Goal: Task Accomplishment & Management: Manage account settings

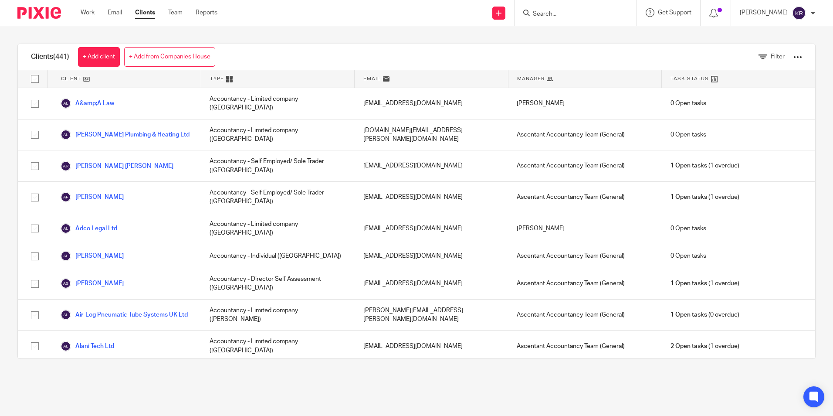
click at [609, 22] on div at bounding box center [576, 13] width 122 height 26
click at [580, 15] on input "Search" at bounding box center [571, 14] width 78 height 8
type input "weston"
click button "submit" at bounding box center [0, 0] width 0 height 0
click at [588, 37] on link at bounding box center [613, 37] width 166 height 20
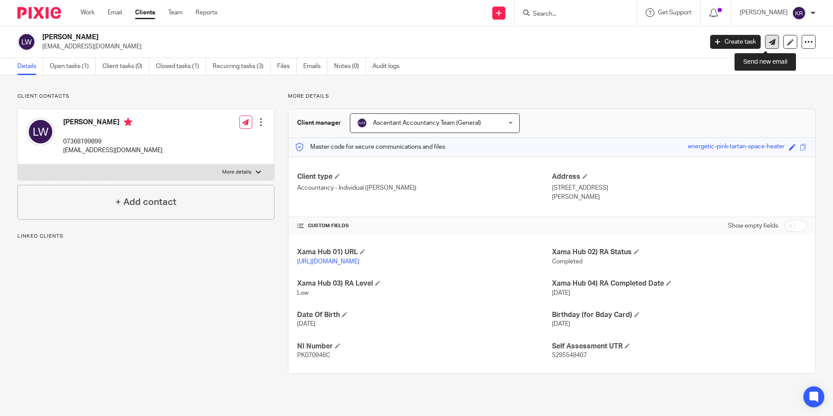
click at [769, 40] on icon at bounding box center [772, 42] width 7 height 7
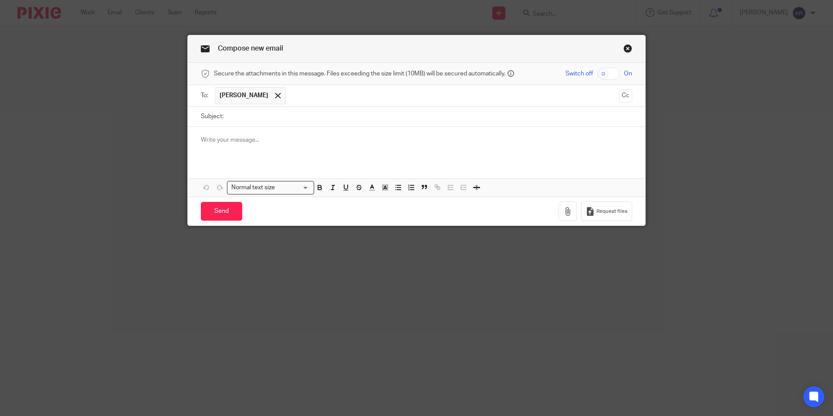
click at [236, 117] on input "Subject:" at bounding box center [430, 117] width 404 height 20
type input "Tax Repayment 2023-24"
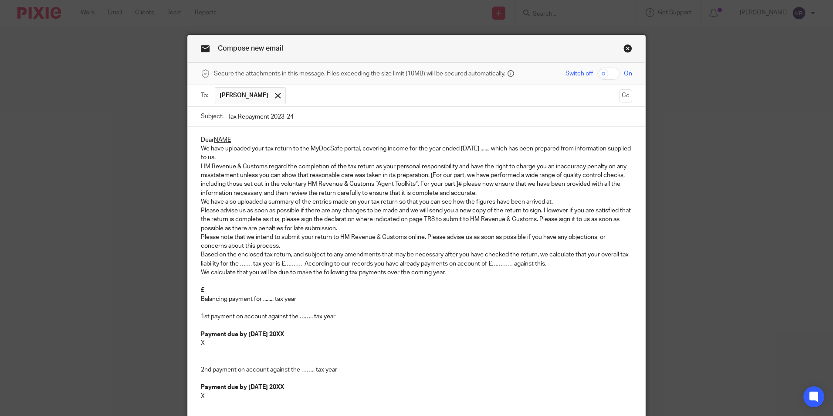
click at [232, 137] on p "Dear NAME" at bounding box center [416, 140] width 431 height 9
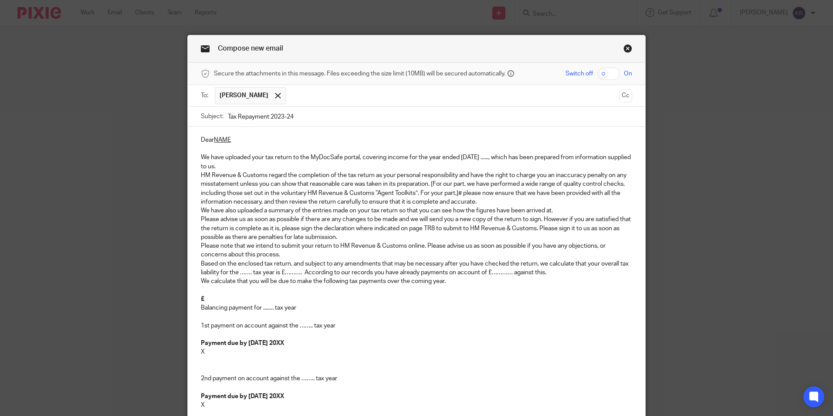
click at [235, 140] on p "Dear NAME" at bounding box center [416, 140] width 431 height 9
click at [485, 156] on p "We have uploaded your tax return to the MyDocSafe portal, covering income for t…" at bounding box center [416, 162] width 431 height 18
click at [251, 165] on p "We have uploaded your tax return to the MyDocSafe portal, covering income for t…" at bounding box center [416, 162] width 431 height 18
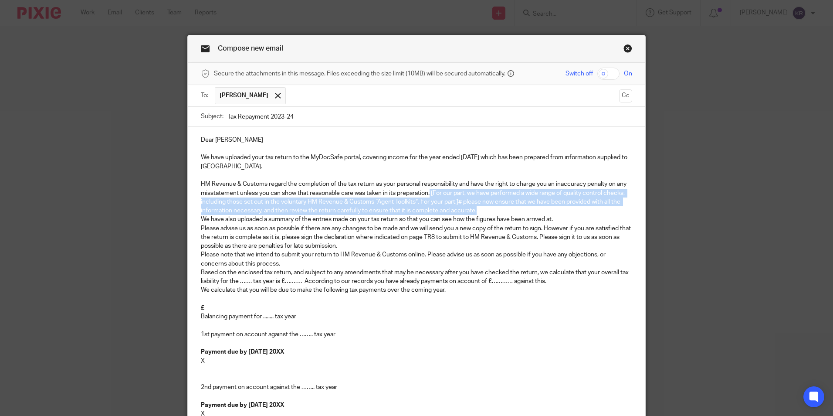
drag, startPoint x: 429, startPoint y: 189, endPoint x: 478, endPoint y: 209, distance: 52.8
click at [478, 207] on p "HM Revenue & Customs regard the completion of the tax return as your personal r…" at bounding box center [416, 197] width 431 height 35
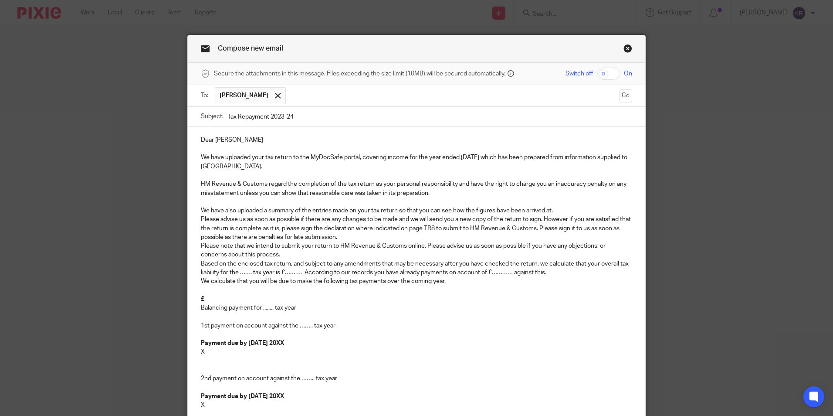
click at [353, 237] on p "Please advise us as soon as possible if there are any changes to be made and we…" at bounding box center [416, 228] width 431 height 27
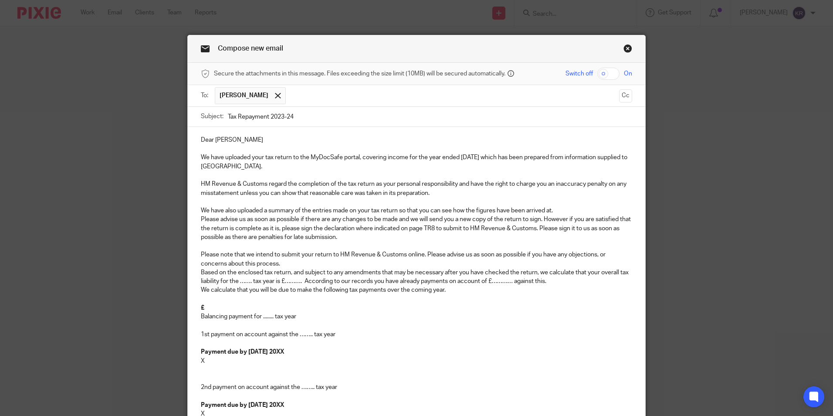
click at [296, 265] on p "Please note that we intend to submit your return to HM Revenue & Customs online…" at bounding box center [416, 259] width 431 height 18
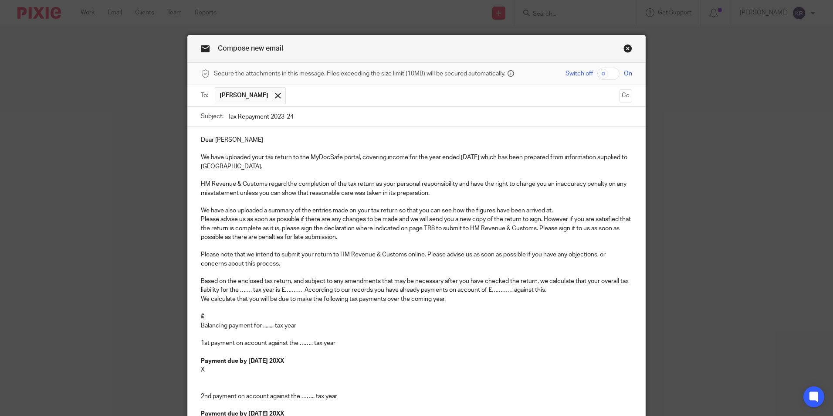
scroll to position [44, 0]
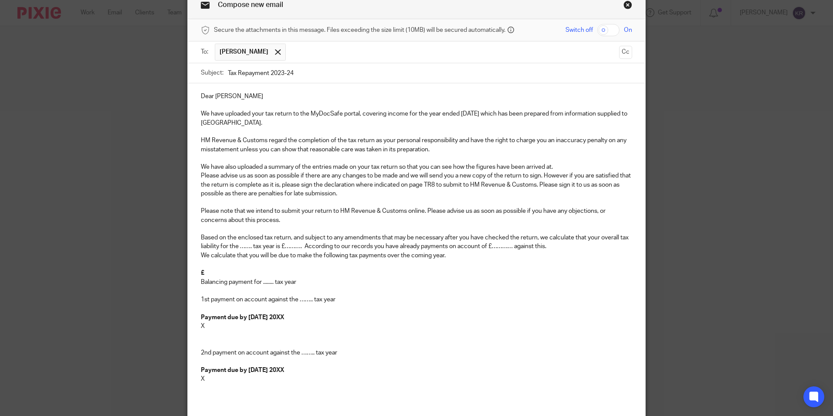
click at [251, 244] on p "Based on the enclosed tax return, and subject to any amendments that may be nec…" at bounding box center [416, 242] width 431 height 18
drag, startPoint x: 217, startPoint y: 244, endPoint x: 196, endPoint y: 244, distance: 21.4
click at [196, 244] on div "Dear Lewis We have uploaded your tax return to the MyDocSafe portal, covering i…" at bounding box center [417, 240] width 458 height 315
click at [312, 246] on p "Based on the enclosed tax return, and subject to any amendments that may be nec…" at bounding box center [416, 242] width 431 height 18
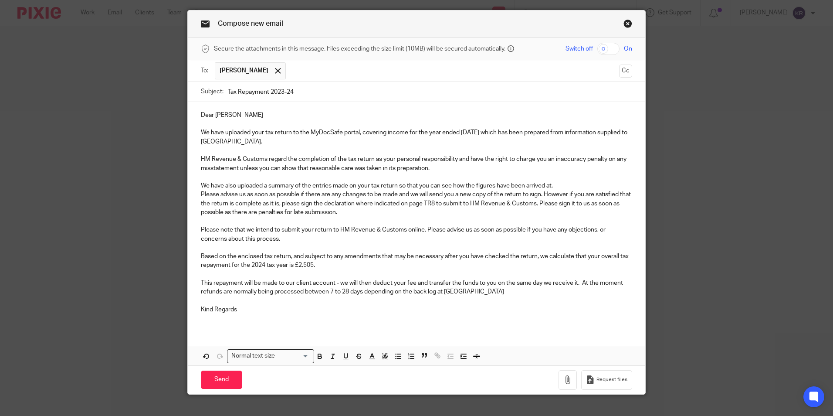
scroll to position [38, 0]
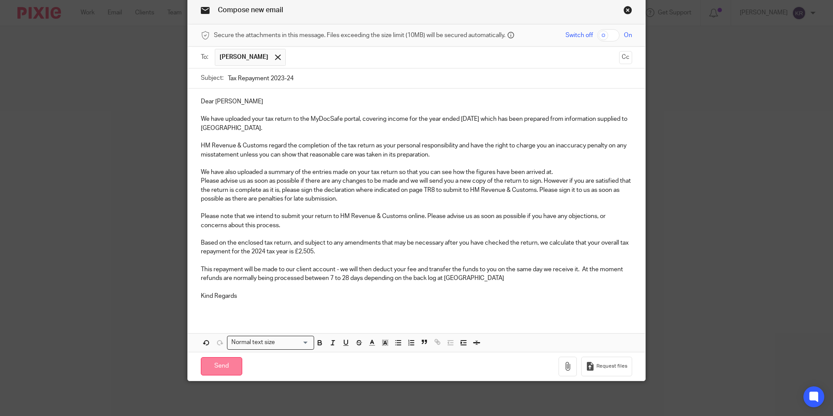
click at [217, 370] on input "Send" at bounding box center [221, 366] width 41 height 19
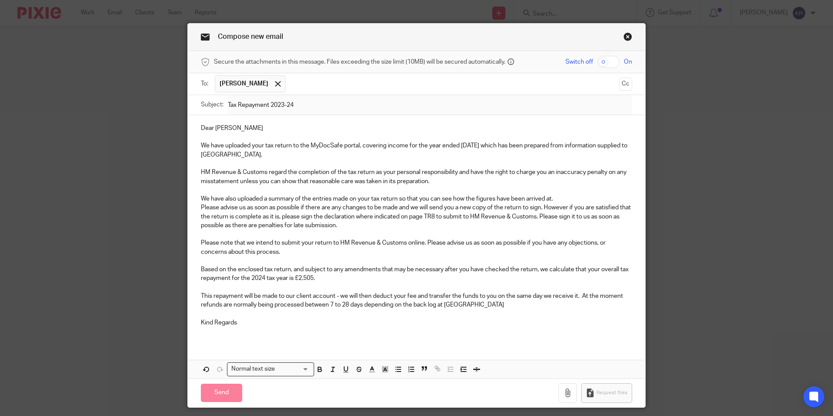
scroll to position [0, 0]
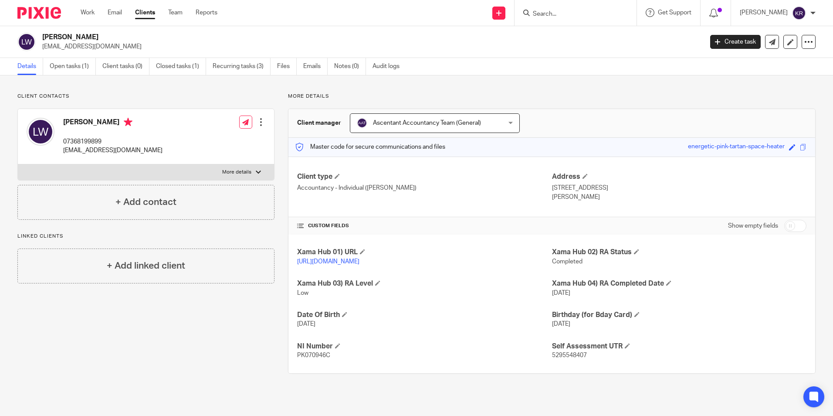
click at [572, 8] on form at bounding box center [578, 12] width 93 height 11
click at [575, 20] on div at bounding box center [576, 13] width 122 height 26
click at [578, 11] on input "Search" at bounding box center [571, 14] width 78 height 8
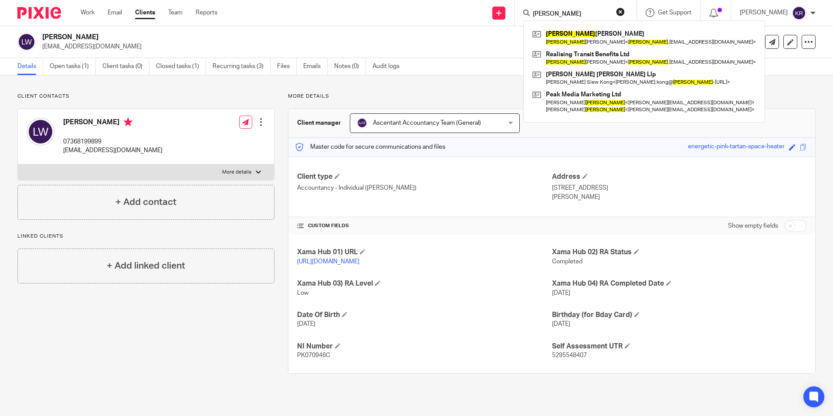
type input "spencer"
click button "submit" at bounding box center [0, 0] width 0 height 0
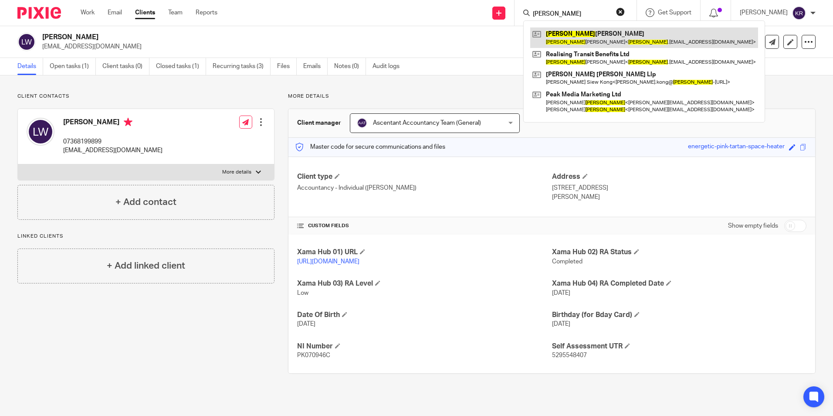
click at [586, 33] on link at bounding box center [644, 37] width 228 height 20
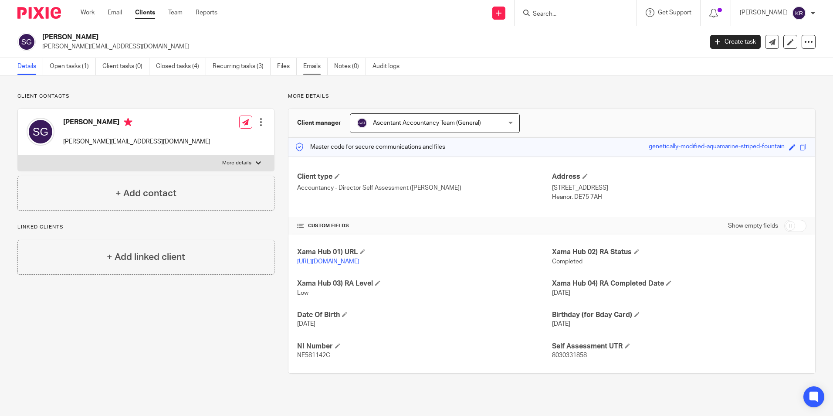
click at [309, 64] on link "Emails" at bounding box center [315, 66] width 24 height 17
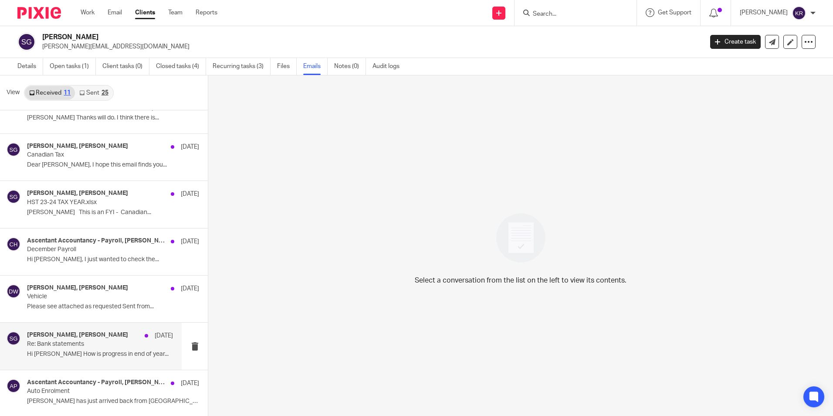
scroll to position [1, 0]
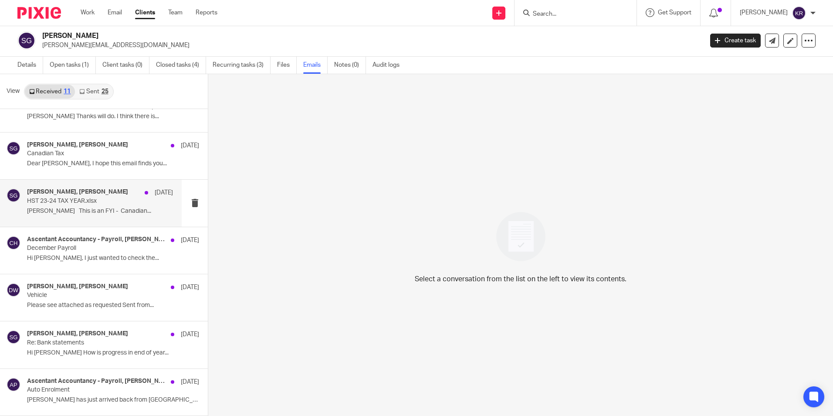
click at [88, 208] on p "[PERSON_NAME] This is an FYI - Canadian..." at bounding box center [100, 210] width 146 height 7
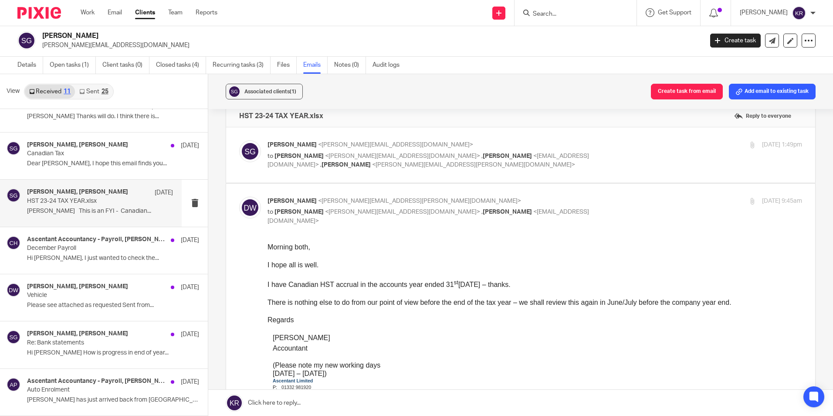
scroll to position [0, 0]
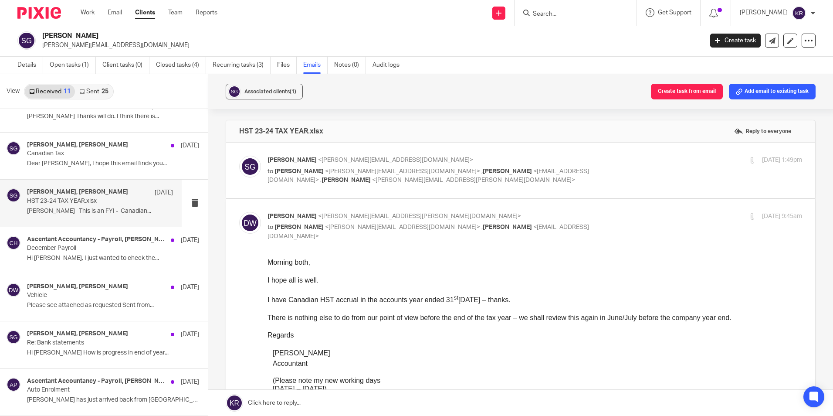
click at [372, 182] on span "<[PERSON_NAME][EMAIL_ADDRESS][PERSON_NAME][DOMAIN_NAME]>" at bounding box center [473, 180] width 203 height 6
checkbox input "true"
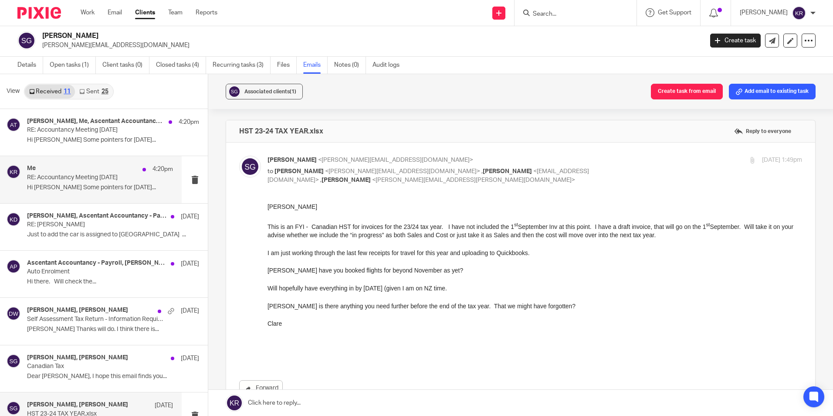
click at [64, 185] on p "Hi Kim Some pointers for tomorrow’s..." at bounding box center [100, 187] width 146 height 7
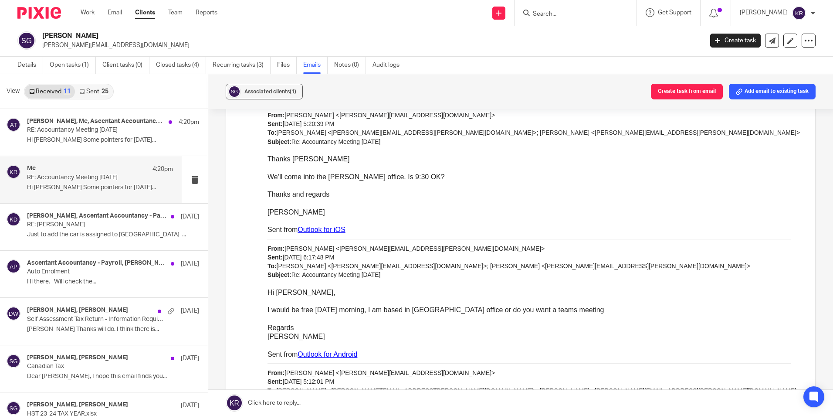
scroll to position [872, 0]
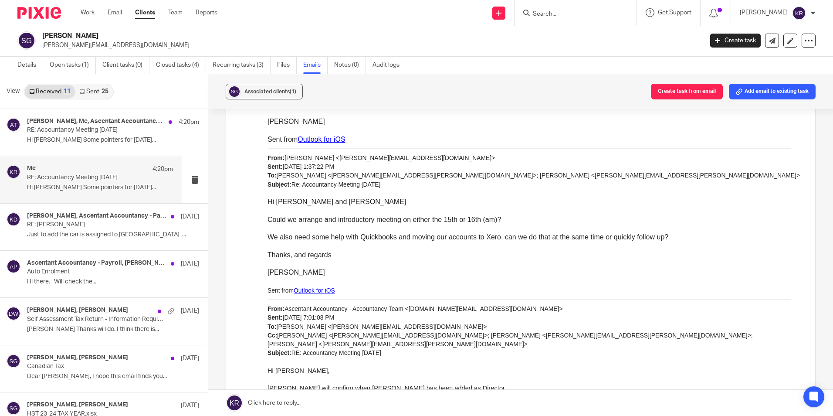
scroll to position [1046, 0]
click at [476, 316] on div "From: Ascentant Accountancy - Accountancy Team <Accountancy.Team@ascentant.co.u…" at bounding box center [535, 335] width 535 height 62
drag, startPoint x: 686, startPoint y: 171, endPoint x: 692, endPoint y: 170, distance: 5.3
click at [689, 171] on div "From: Spencer Gibbens <spencer.RTB@outlook.com> Sent: Friday, September 5, 2025…" at bounding box center [535, 175] width 535 height 44
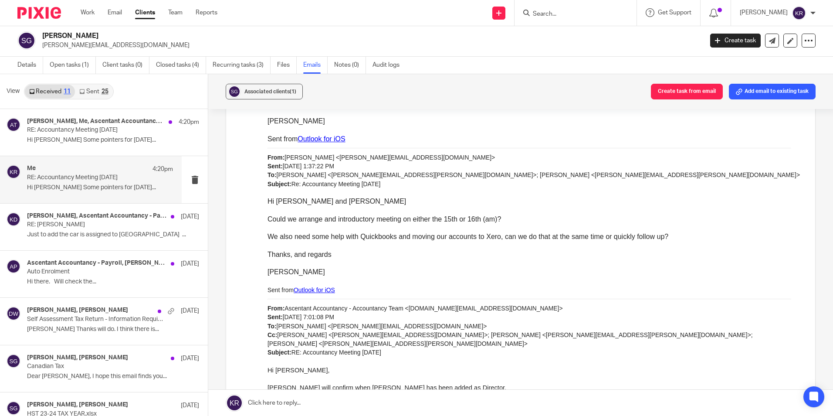
click at [692, 170] on div "From: Spencer Gibbens <spencer.RTB@outlook.com> Sent: Friday, September 5, 2025…" at bounding box center [535, 175] width 535 height 44
click at [492, 174] on div "From: Spencer Gibbens <spencer.RTB@outlook.com> Sent: Friday, September 5, 2025…" at bounding box center [535, 175] width 535 height 44
click at [489, 174] on div "From: Spencer Gibbens <spencer.RTB@outlook.com> Sent: Friday, September 5, 2025…" at bounding box center [535, 175] width 535 height 44
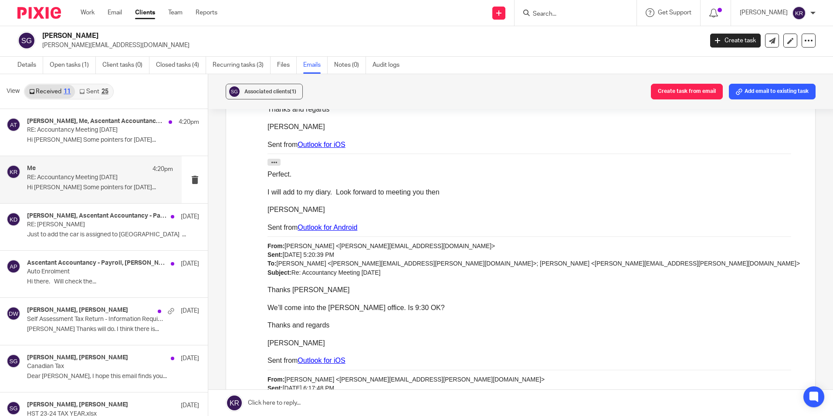
scroll to position [436, 0]
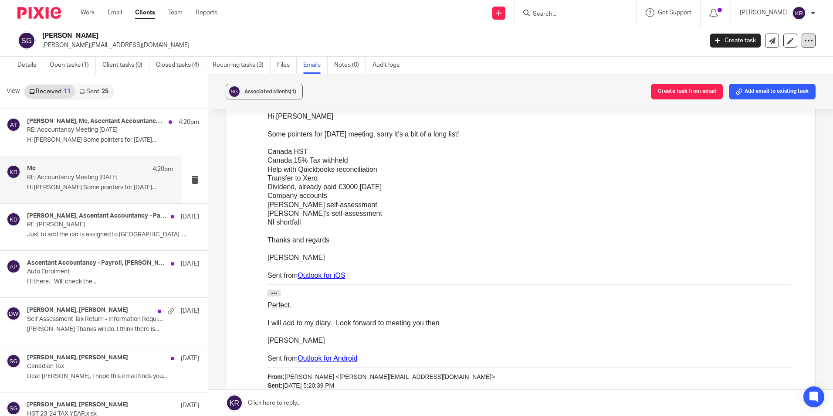
click at [804, 39] on icon at bounding box center [808, 40] width 9 height 9
click at [722, 75] on link "Export data" at bounding box center [754, 75] width 96 height 13
click at [804, 39] on icon at bounding box center [808, 40] width 9 height 9
click at [736, 75] on link "Export data" at bounding box center [754, 75] width 96 height 13
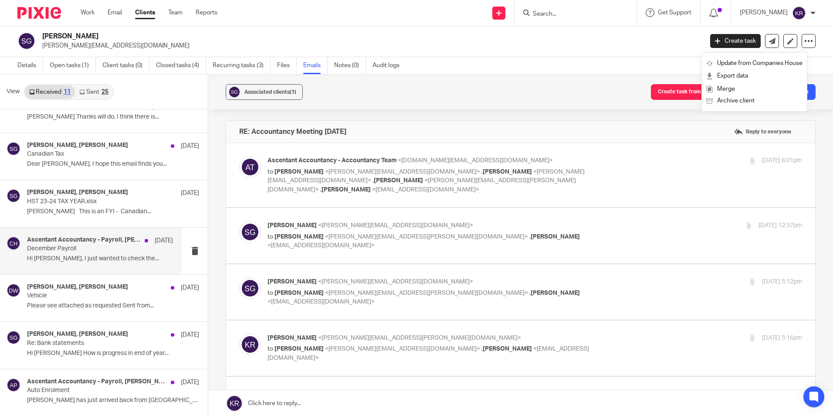
scroll to position [1, 0]
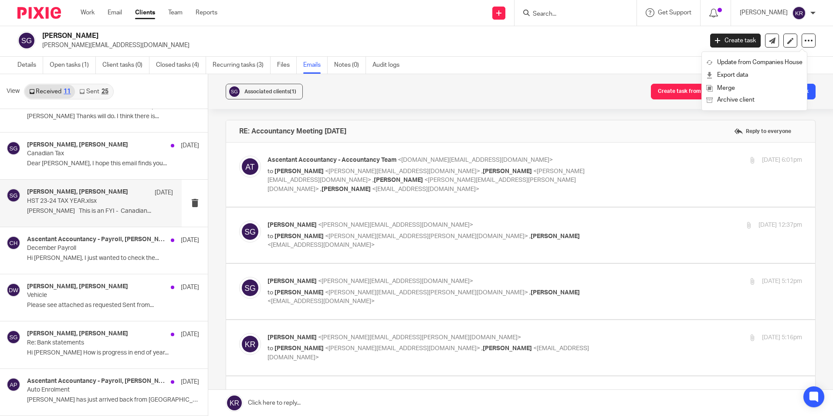
click at [89, 206] on div "Daniel Wilks, Spencer Gibbens 21 Feb HST 23-24 TAX YEAR.xlsx Daniel This is an …" at bounding box center [100, 202] width 146 height 29
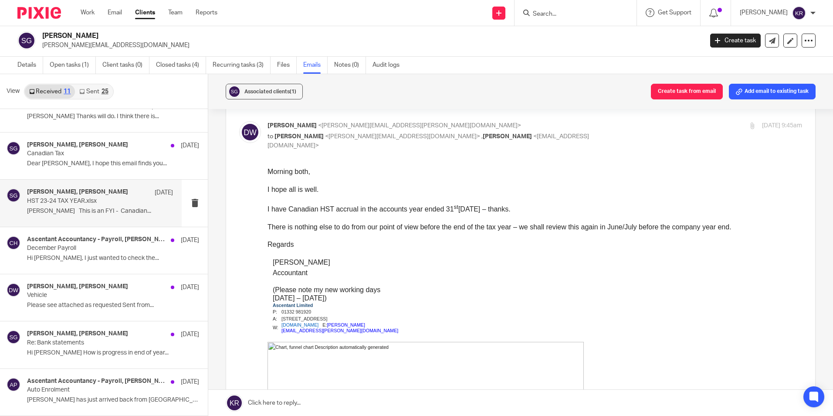
scroll to position [0, 0]
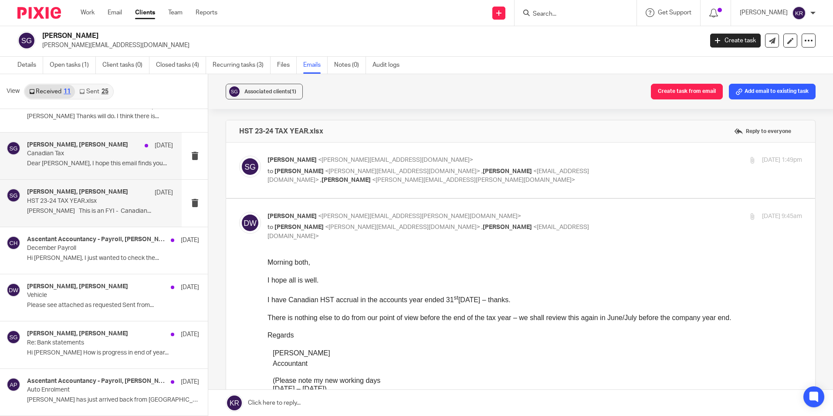
click at [55, 156] on p "Canadian Tax" at bounding box center [85, 153] width 117 height 7
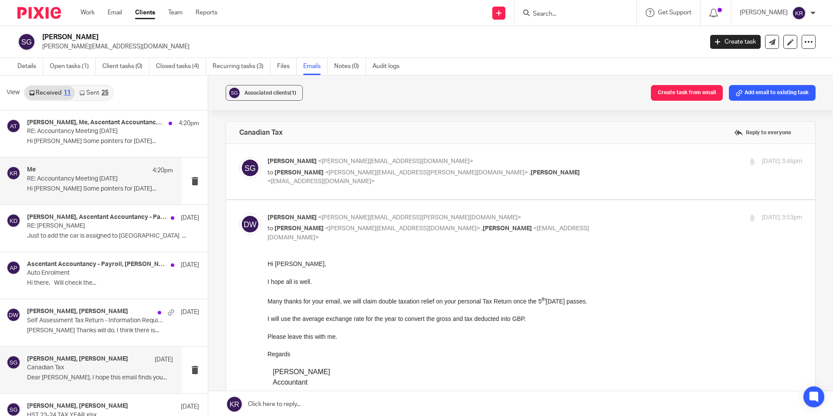
click at [84, 189] on p "Hi Kim Some pointers for tomorrow’s..." at bounding box center [100, 188] width 146 height 7
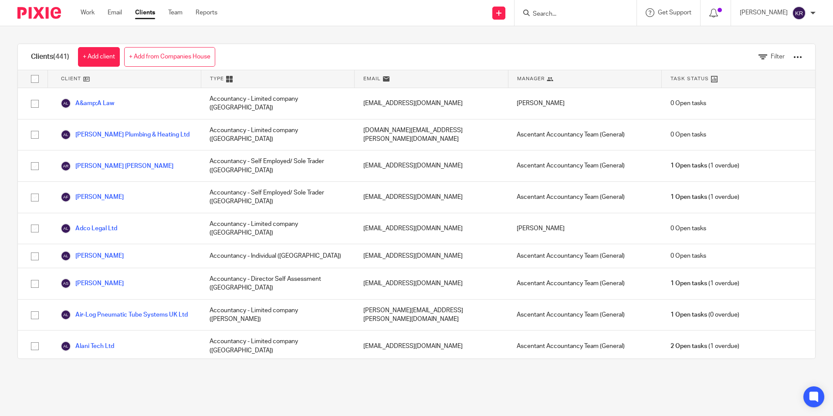
click at [567, 10] on input "Search" at bounding box center [571, 14] width 78 height 8
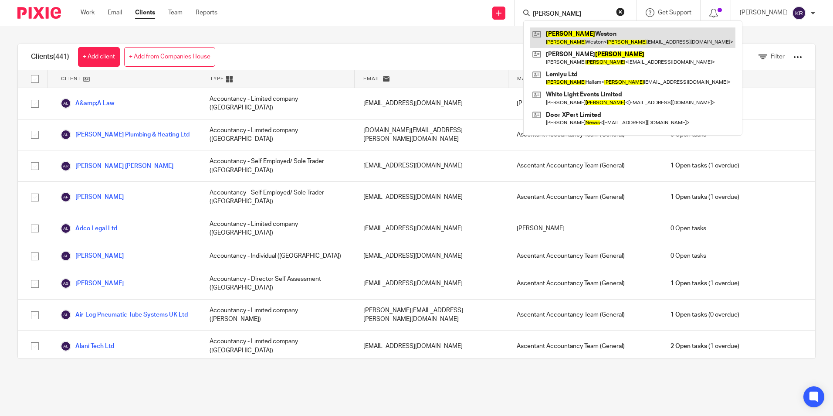
type input "Lewis"
click at [593, 36] on link at bounding box center [632, 37] width 205 height 20
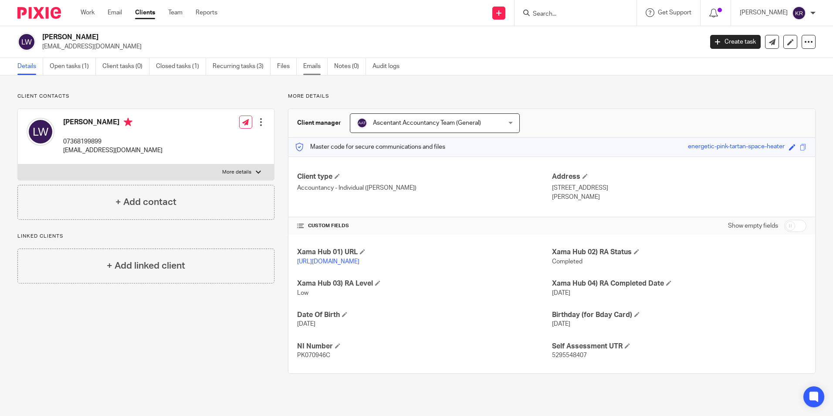
click at [309, 67] on link "Emails" at bounding box center [315, 66] width 24 height 17
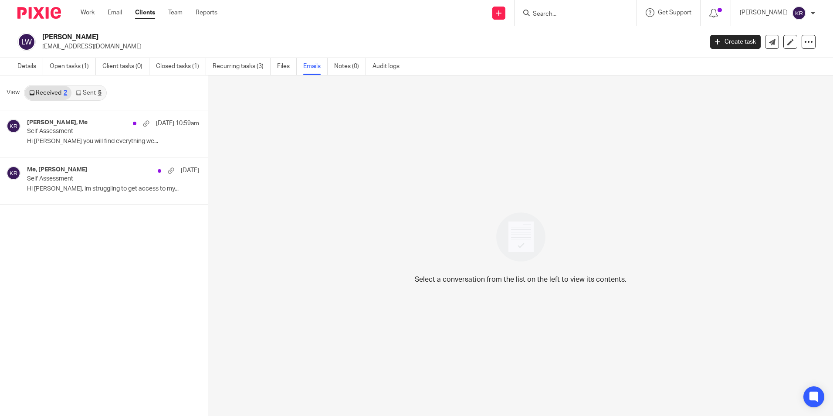
click at [95, 91] on link "Sent 5" at bounding box center [88, 93] width 34 height 14
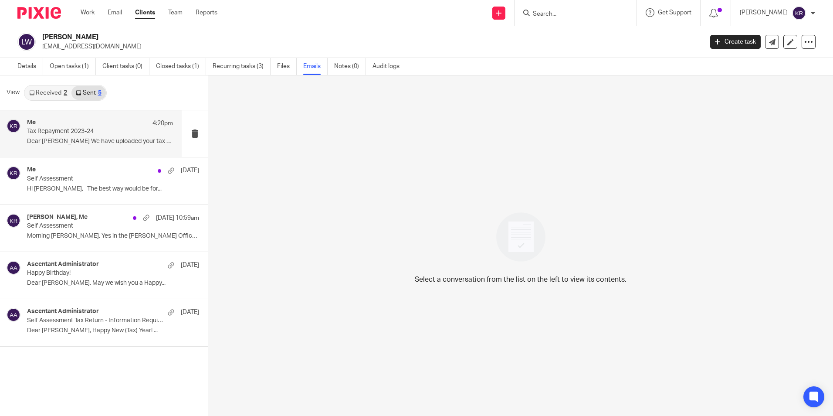
click at [80, 140] on p "Dear Lewis We have uploaded your tax return..." at bounding box center [100, 141] width 146 height 7
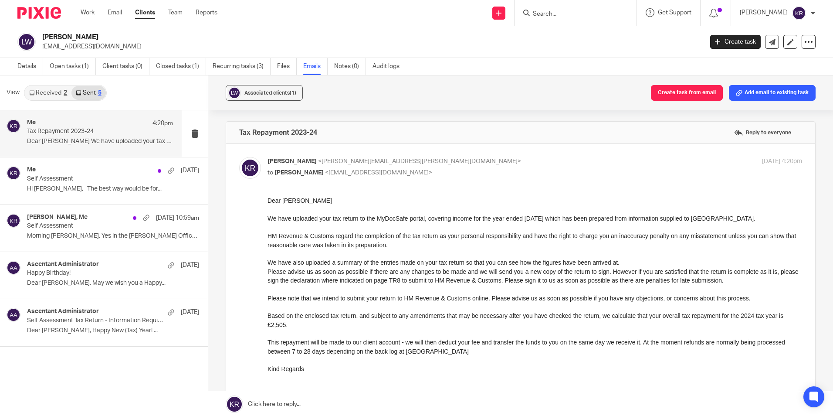
click at [298, 203] on p "Dear [PERSON_NAME]" at bounding box center [535, 200] width 535 height 9
drag, startPoint x: 532, startPoint y: 394, endPoint x: 419, endPoint y: 339, distance: 126.3
drag, startPoint x: 272, startPoint y: 198, endPoint x: 532, endPoint y: 397, distance: 328.2
click at [272, 198] on p "Dear Lewis" at bounding box center [535, 200] width 535 height 9
drag, startPoint x: 532, startPoint y: 397, endPoint x: 353, endPoint y: 260, distance: 225.6
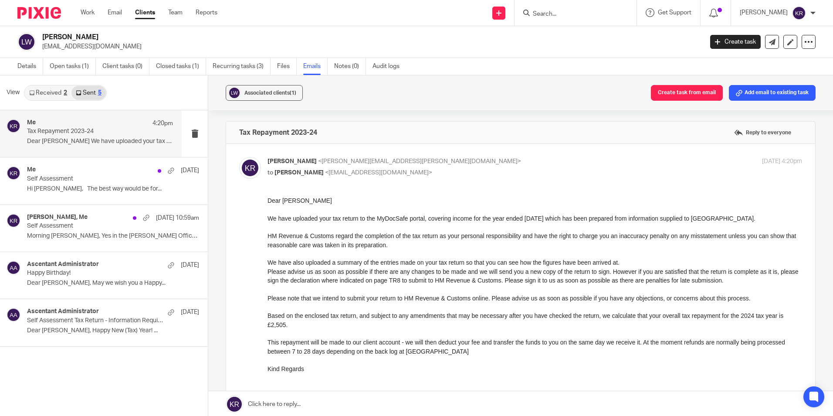
drag, startPoint x: 336, startPoint y: 199, endPoint x: 353, endPoint y: 203, distance: 17.3
click at [343, 201] on p "Dear Lewis" at bounding box center [535, 200] width 535 height 9
click at [769, 44] on icon at bounding box center [772, 42] width 7 height 7
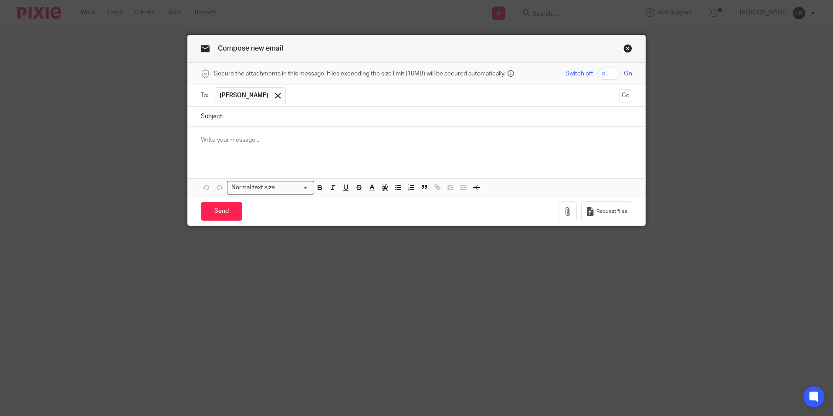
click at [625, 51] on link "Close this dialog window" at bounding box center [628, 50] width 9 height 12
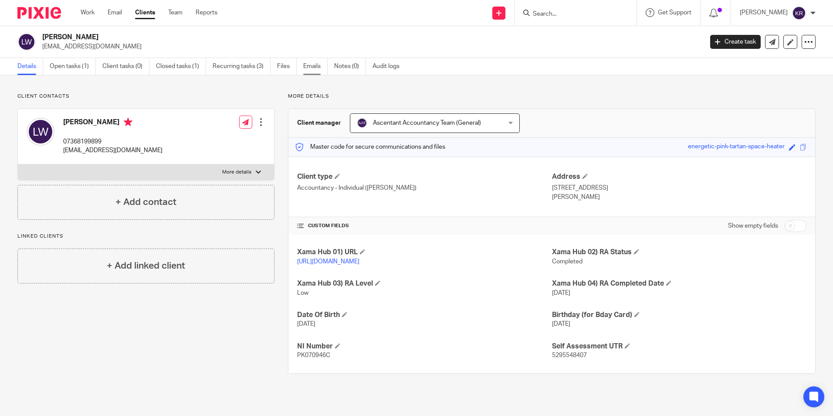
click at [312, 66] on link "Emails" at bounding box center [315, 66] width 24 height 17
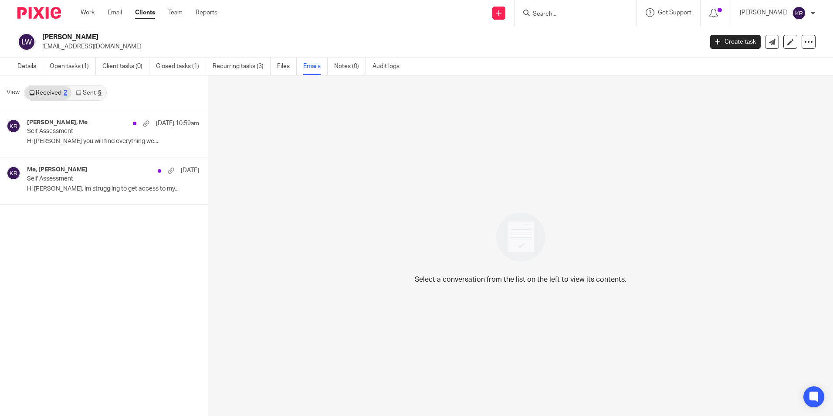
click at [84, 92] on link "Sent 5" at bounding box center [88, 93] width 34 height 14
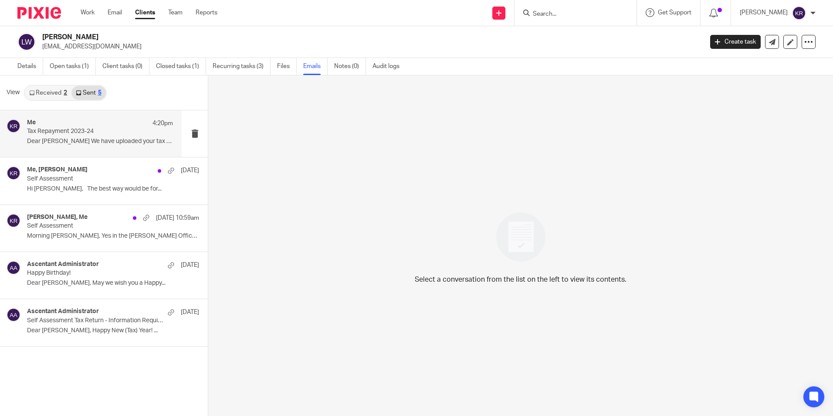
click at [81, 138] on p "Dear Lewis We have uploaded your tax return..." at bounding box center [100, 141] width 146 height 7
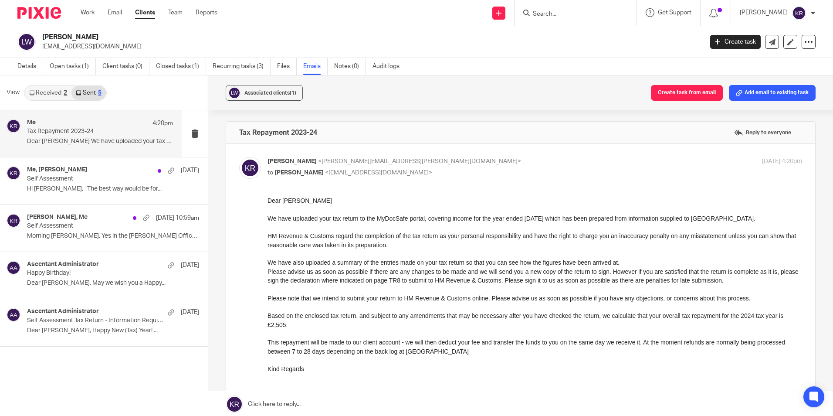
click at [314, 199] on p "Dear Lewis" at bounding box center [535, 200] width 535 height 9
click at [265, 202] on div "Forward" at bounding box center [520, 305] width 563 height 219
drag, startPoint x: 533, startPoint y: 398, endPoint x: 348, endPoint y: 241, distance: 242.7
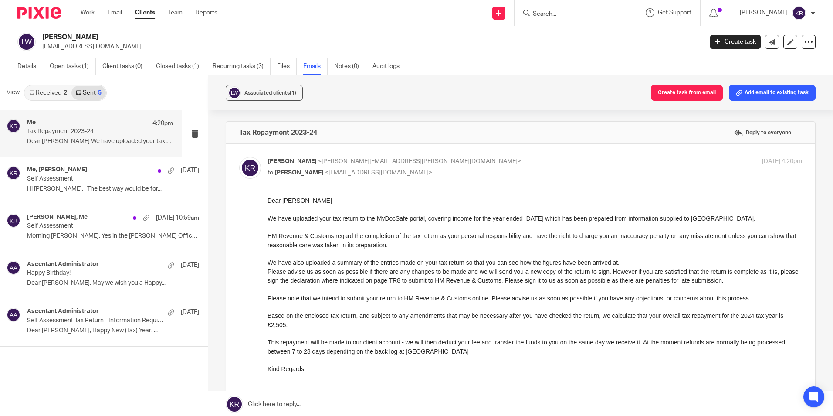
drag, startPoint x: 80, startPoint y: 45, endPoint x: 251, endPoint y: 220, distance: 244.4
click at [260, 222] on div "Forward" at bounding box center [520, 305] width 563 height 219
drag, startPoint x: 533, startPoint y: 397, endPoint x: 364, endPoint y: 283, distance: 203.4
click at [364, 282] on p "Please advise us as soon as possible if there are any changes to be made and we…" at bounding box center [535, 276] width 535 height 18
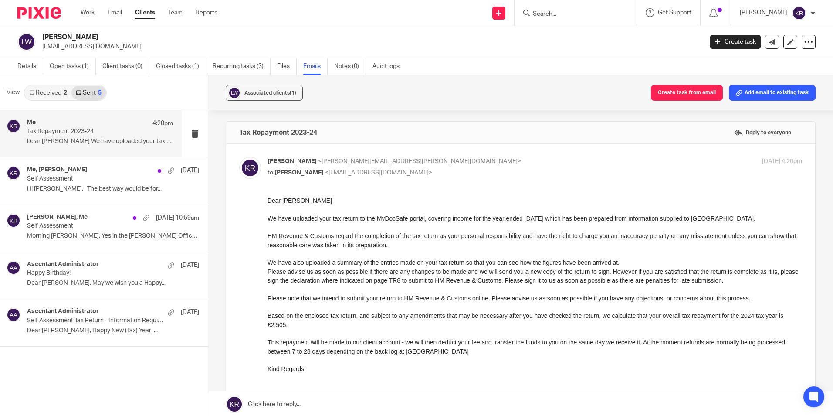
drag, startPoint x: 364, startPoint y: 282, endPoint x: 298, endPoint y: 213, distance: 95.8
click at [305, 216] on p "We have uploaded your tax return to the MyDocSafe portal, covering income for t…" at bounding box center [535, 218] width 535 height 9
click at [270, 197] on p "Dear Lewis" at bounding box center [535, 200] width 535 height 9
drag, startPoint x: 2, startPoint y: 1, endPoint x: 254, endPoint y: 203, distance: 323.3
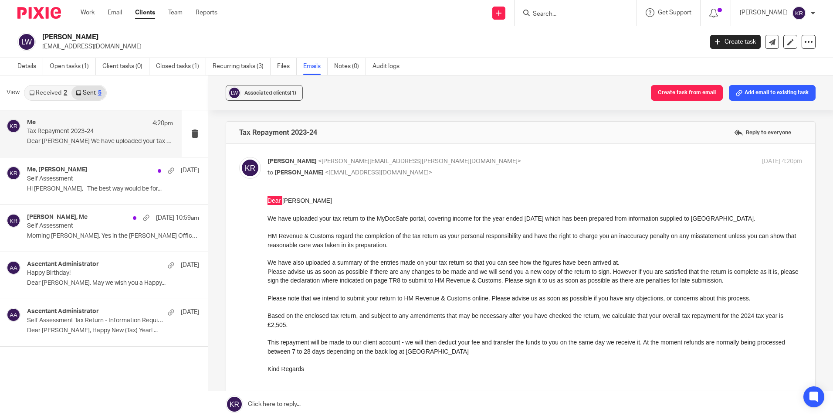
click at [254, 203] on div "Forward" at bounding box center [520, 305] width 563 height 219
click at [294, 205] on div "Dear Lewis We have uploaded your tax return to the MyDocSafe portal, covering i…" at bounding box center [535, 289] width 535 height 186
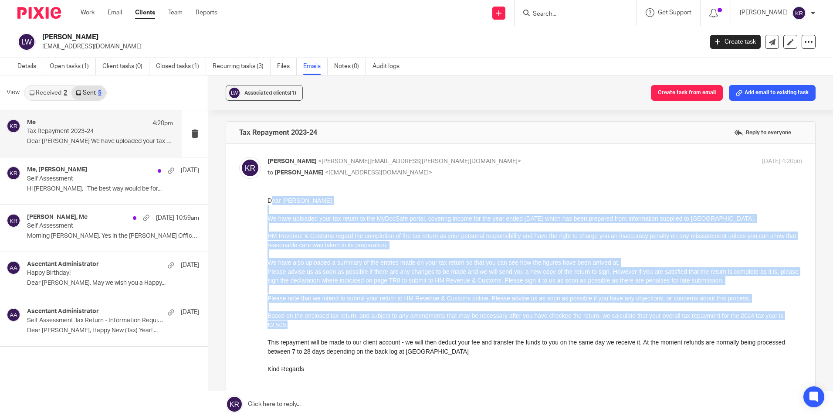
drag, startPoint x: 271, startPoint y: 199, endPoint x: 383, endPoint y: 314, distance: 160.5
click at [383, 314] on div "Dear Lewis We have uploaded your tax return to the MyDocSafe portal, covering i…" at bounding box center [535, 289] width 535 height 186
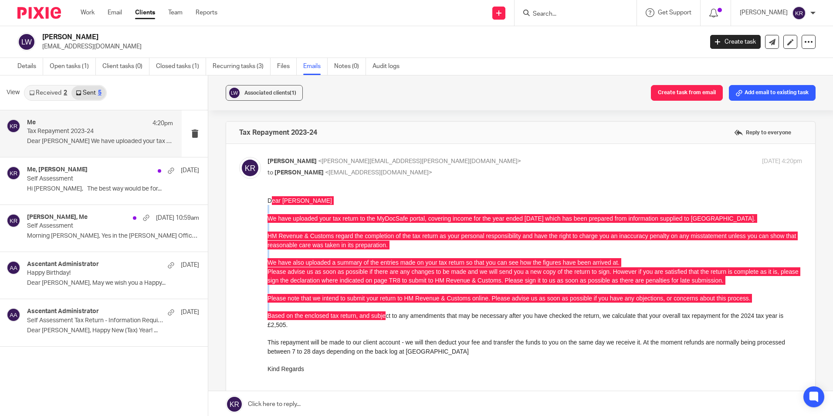
click at [265, 192] on div "Kim Ross <kimberley.ross@ascentant.co.uk> to Lewis Weston <lewisweston15@gmail.…" at bounding box center [520, 290] width 563 height 266
drag, startPoint x: 532, startPoint y: 396, endPoint x: 309, endPoint y: 245, distance: 268.7
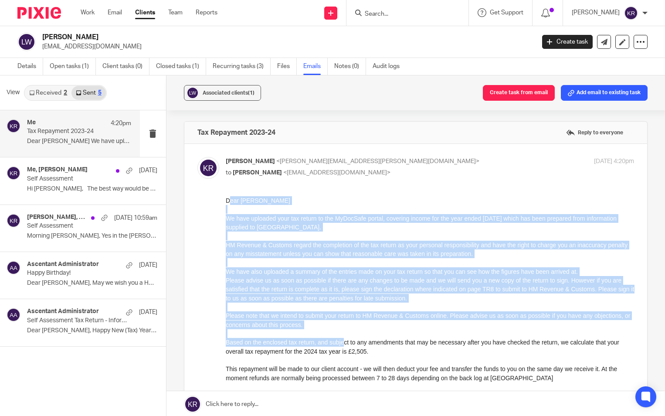
click at [228, 197] on p "Dear Lewis" at bounding box center [429, 200] width 409 height 9
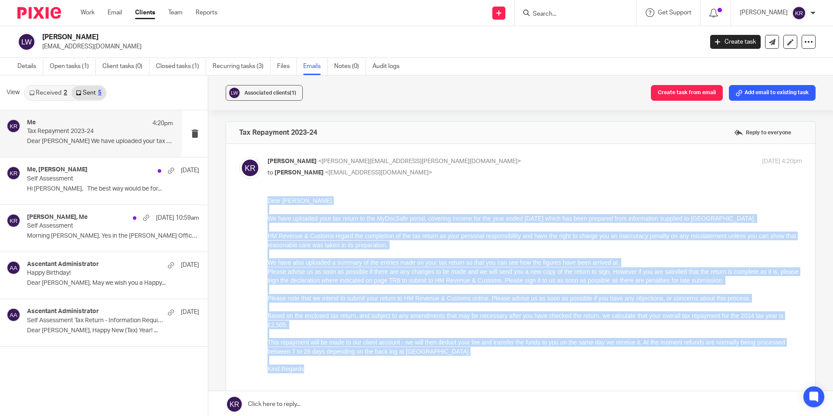
drag, startPoint x: 268, startPoint y: 199, endPoint x: 336, endPoint y: 366, distance: 179.8
click at [336, 366] on div "Dear Lewis We have uploaded your tax return to the MyDocSafe portal, covering i…" at bounding box center [535, 289] width 535 height 186
copy div "Dear Lewis We have uploaded your tax return to the MyDocSafe portal, covering i…"
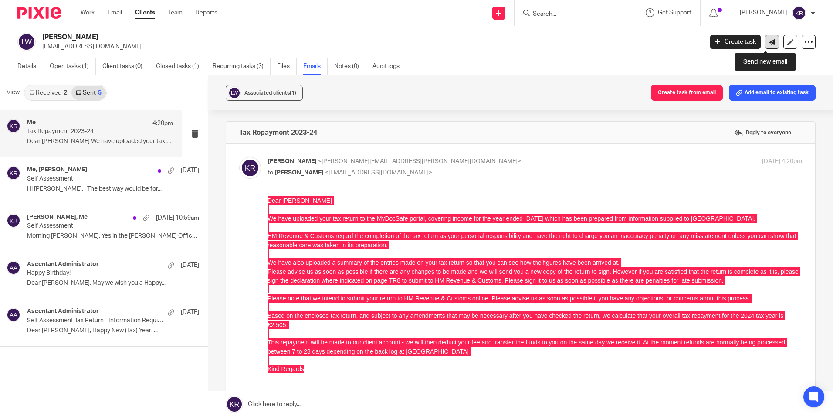
click at [769, 42] on icon at bounding box center [772, 42] width 7 height 7
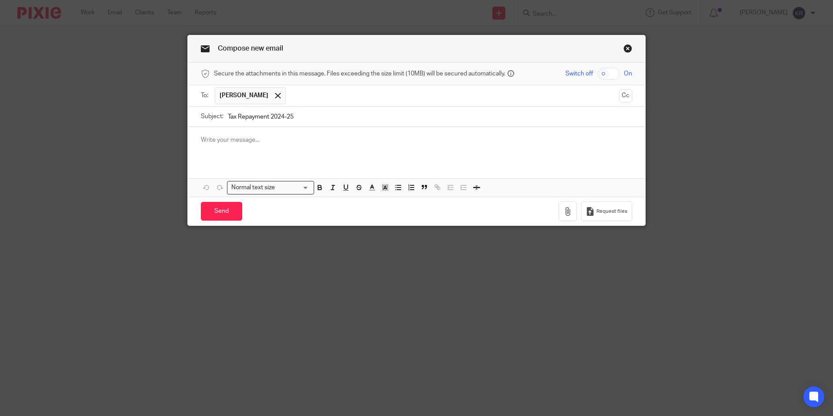
type input "Tax Repayment 2024-25"
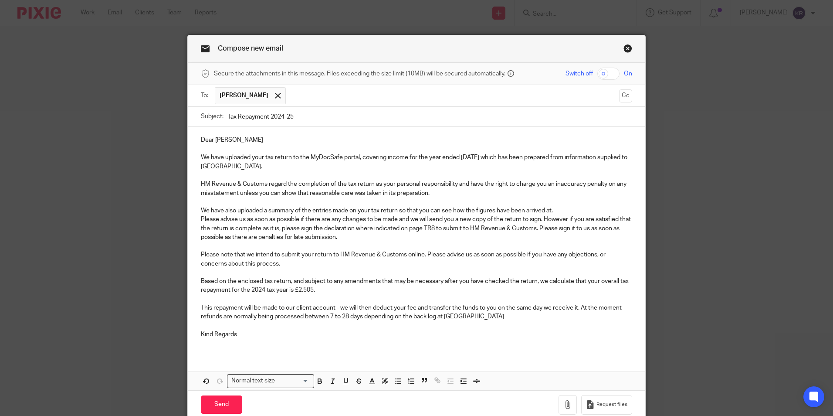
click at [489, 155] on p "We have uploaded your tax return to the MyDocSafe portal, covering income for t…" at bounding box center [416, 162] width 431 height 18
click at [485, 208] on p "We have also uploaded a summary of the entries made on your tax return so that …" at bounding box center [416, 210] width 431 height 9
click at [258, 288] on p "Based on the enclosed tax return, and subject to any amendments that may be nec…" at bounding box center [416, 286] width 431 height 18
click at [316, 286] on p "Based on the enclosed tax return, and subject to any amendments that may be nec…" at bounding box center [416, 286] width 431 height 18
click at [299, 330] on p "Kind Regards" at bounding box center [416, 334] width 431 height 9
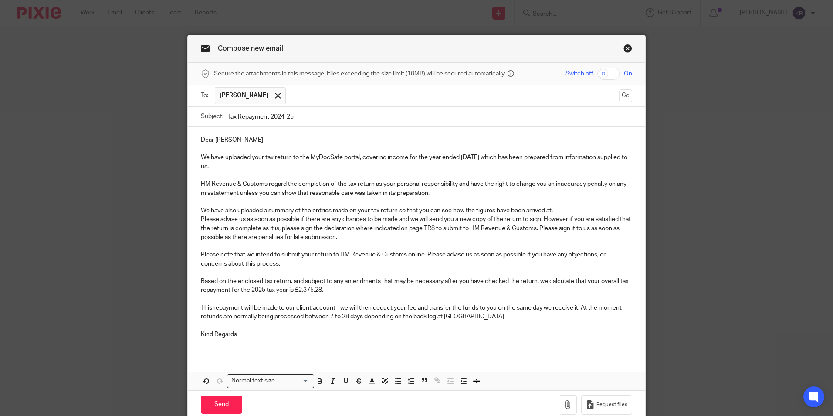
scroll to position [38, 0]
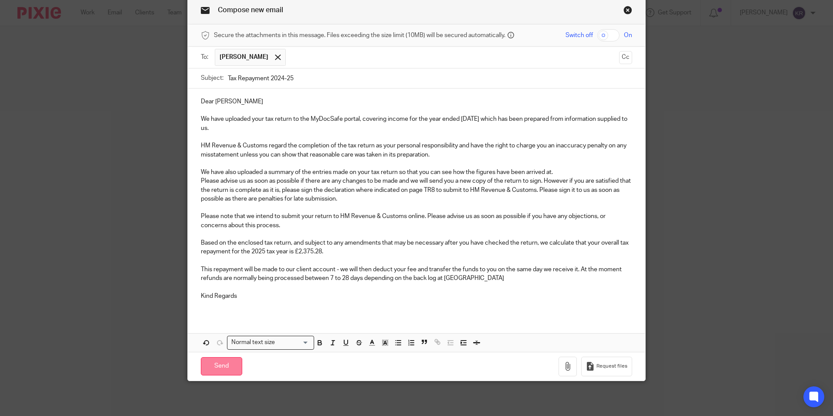
click at [222, 366] on input "Send" at bounding box center [221, 366] width 41 height 19
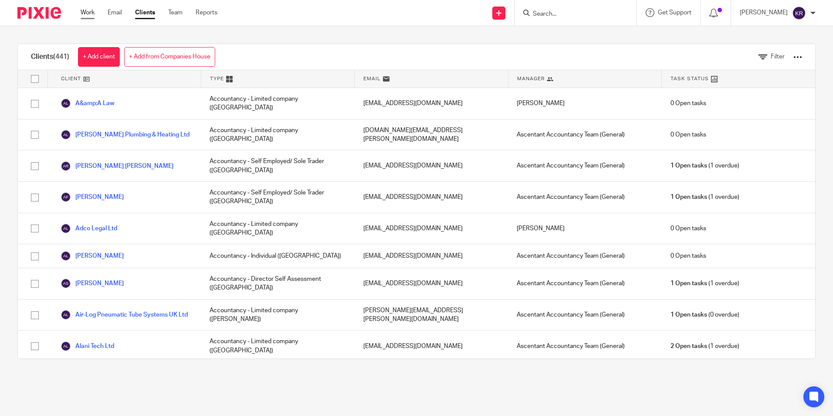
click at [88, 13] on link "Work" at bounding box center [88, 12] width 14 height 9
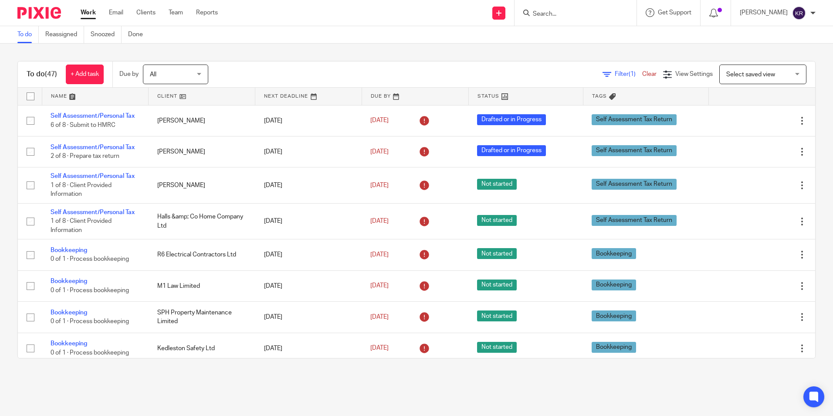
click at [570, 17] on input "Search" at bounding box center [571, 14] width 78 height 8
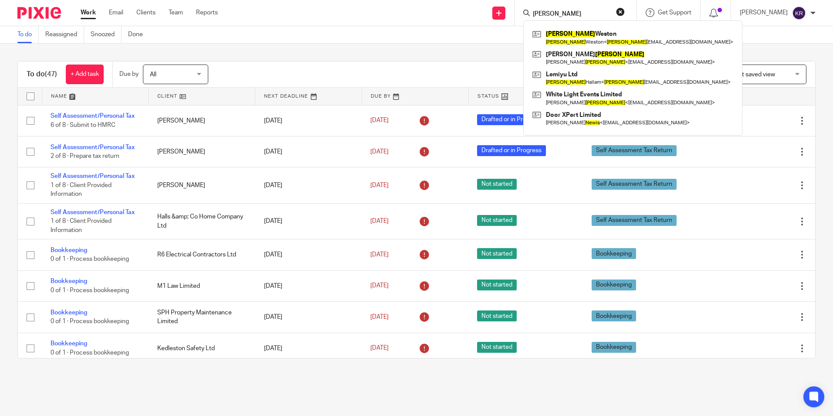
type input "[PERSON_NAME]"
click button "submit" at bounding box center [0, 0] width 0 height 0
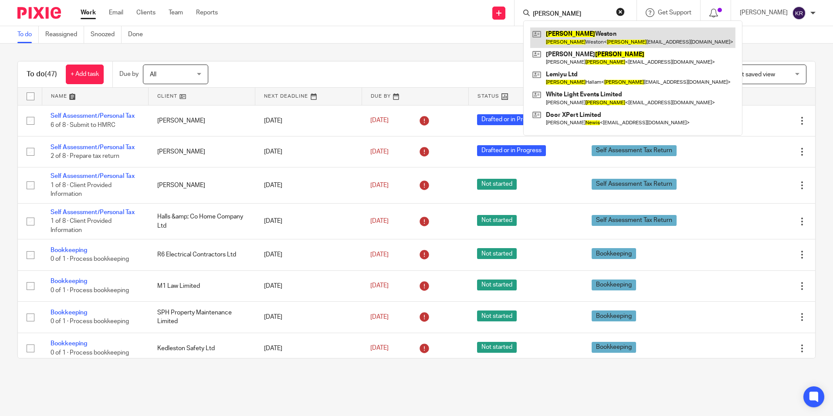
click at [605, 37] on link at bounding box center [632, 37] width 205 height 20
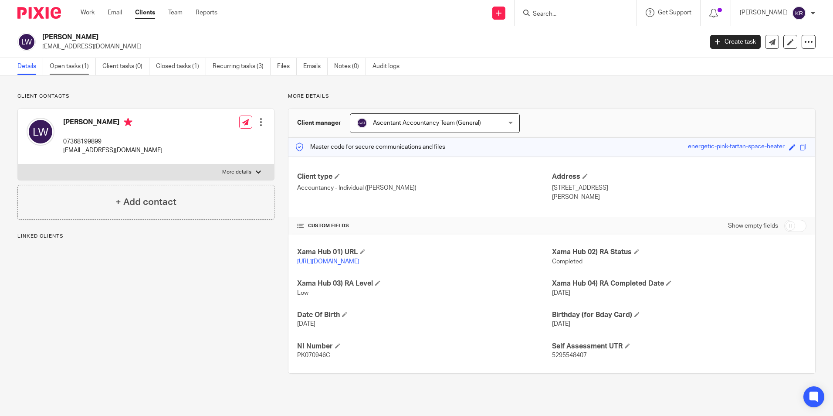
click at [68, 63] on link "Open tasks (1)" at bounding box center [73, 66] width 46 height 17
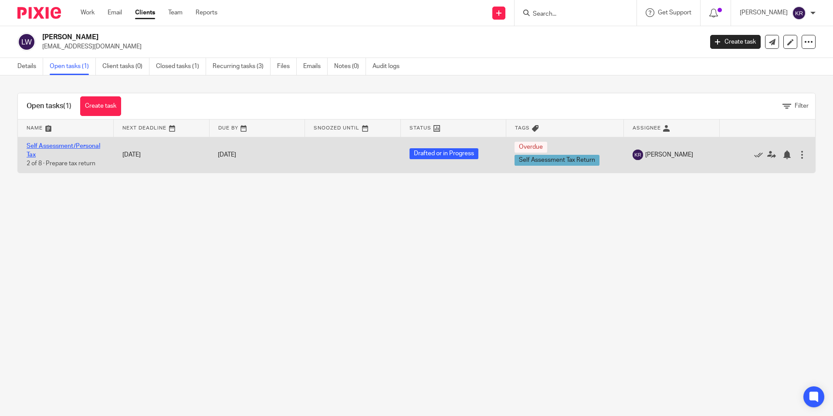
click at [59, 146] on link "Self Assessment/Personal Tax" at bounding box center [64, 150] width 74 height 15
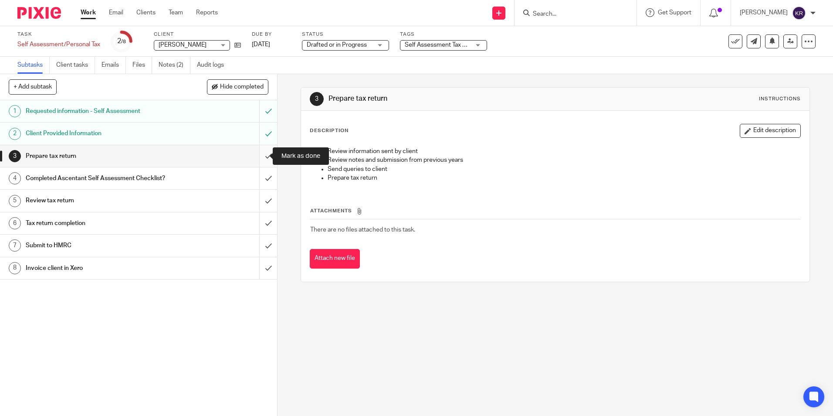
click at [262, 157] on input "submit" at bounding box center [138, 156] width 277 height 22
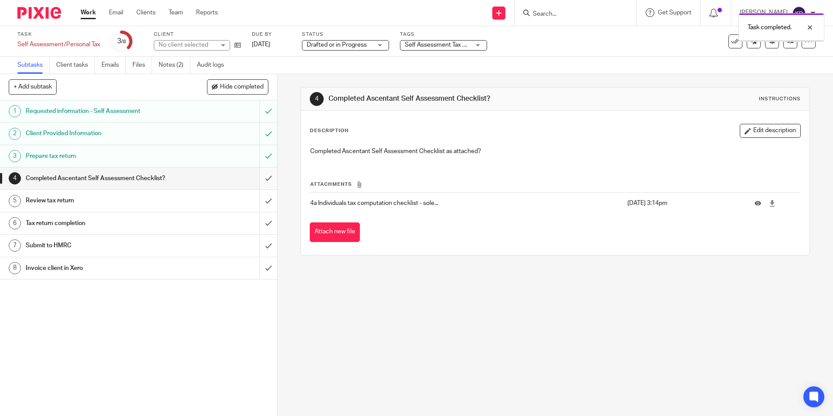
click at [258, 179] on input "submit" at bounding box center [138, 178] width 277 height 22
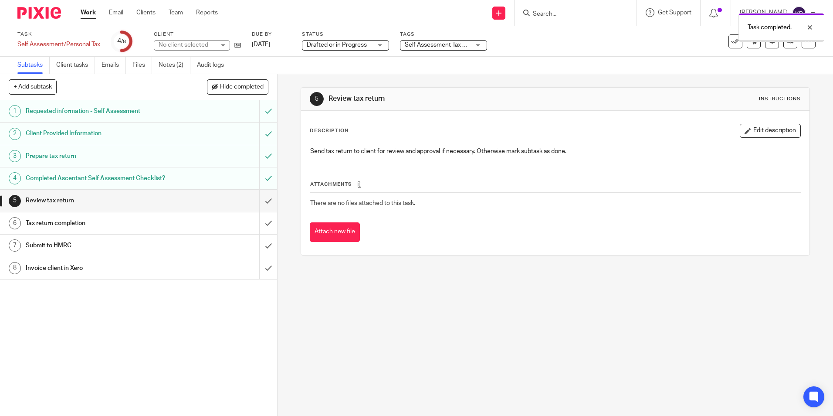
click at [259, 202] on input "submit" at bounding box center [138, 201] width 277 height 22
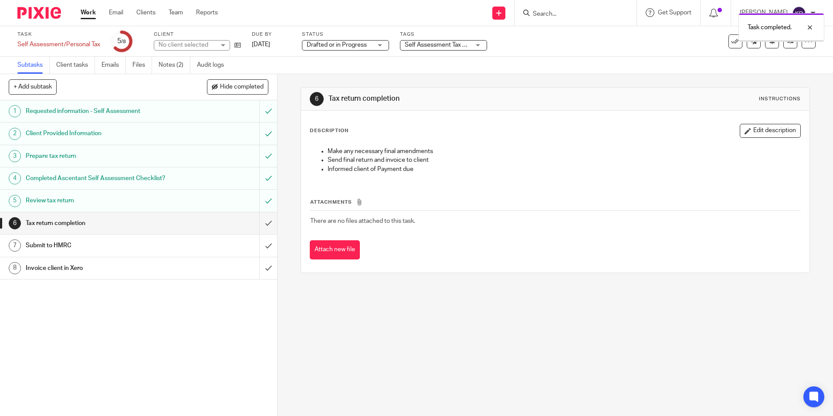
click at [259, 220] on input "submit" at bounding box center [138, 223] width 277 height 22
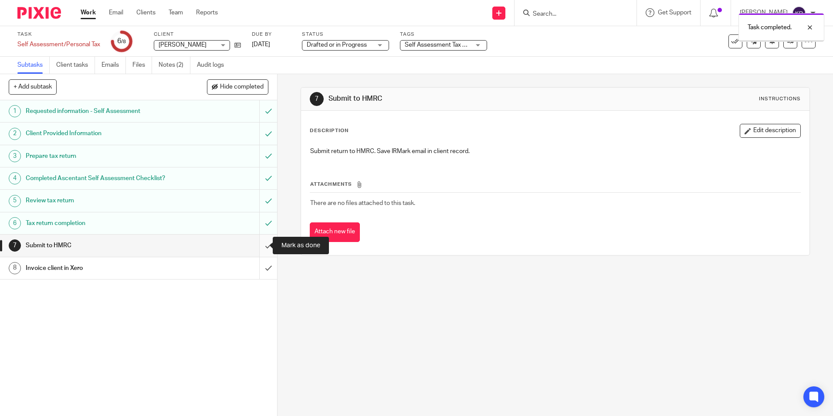
click at [261, 245] on input "submit" at bounding box center [138, 245] width 277 height 22
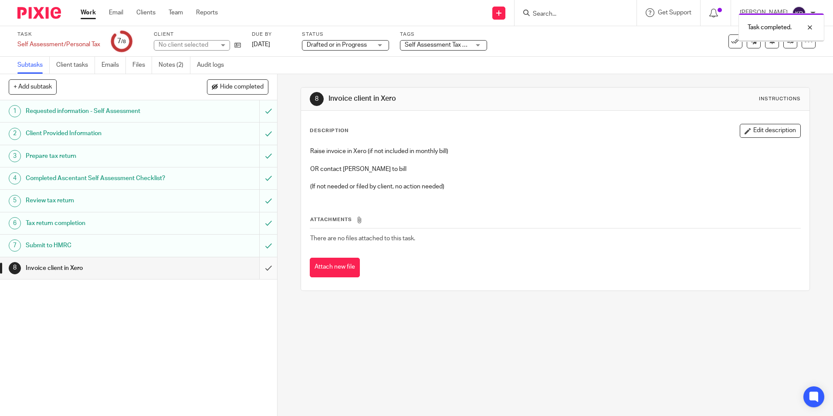
click at [259, 264] on input "submit" at bounding box center [138, 268] width 277 height 22
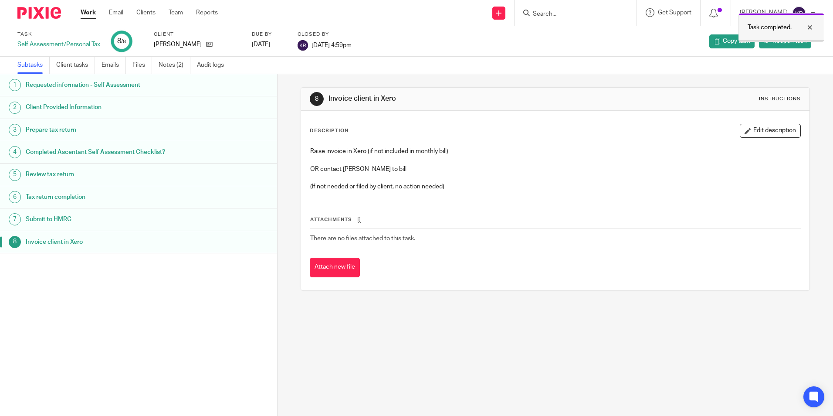
click at [808, 26] on div at bounding box center [804, 27] width 24 height 10
click at [89, 11] on link "Work" at bounding box center [88, 12] width 15 height 9
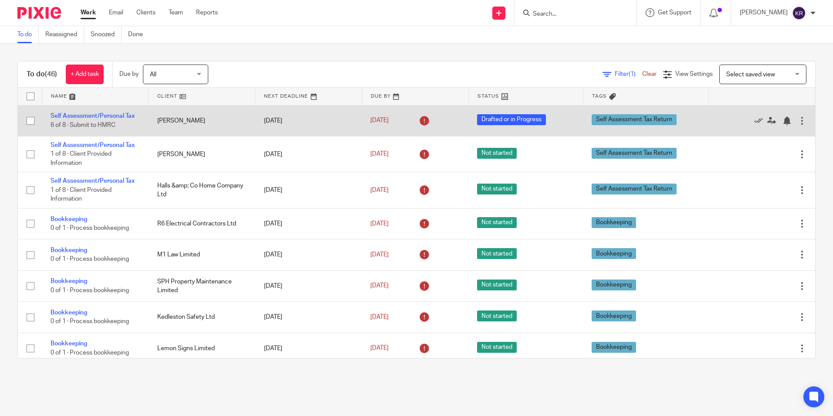
click at [111, 112] on td "Self Assessment/Personal Tax 6 of 8 · Submit to HMRC" at bounding box center [95, 120] width 107 height 31
click at [113, 114] on link "Self Assessment/Personal Tax" at bounding box center [93, 116] width 84 height 6
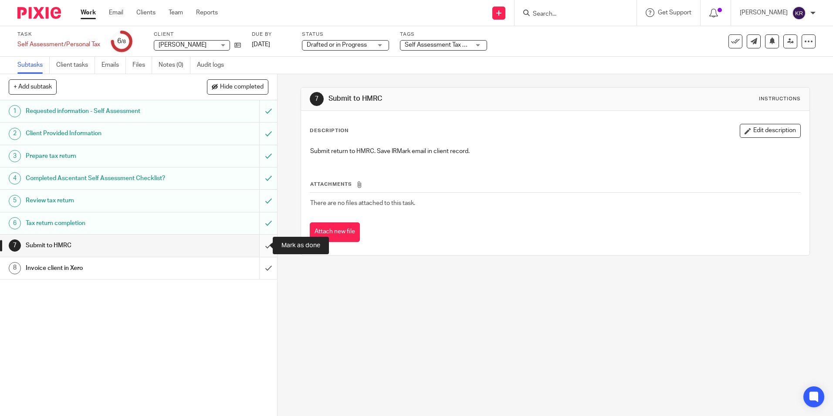
click at [262, 247] on input "submit" at bounding box center [138, 245] width 277 height 22
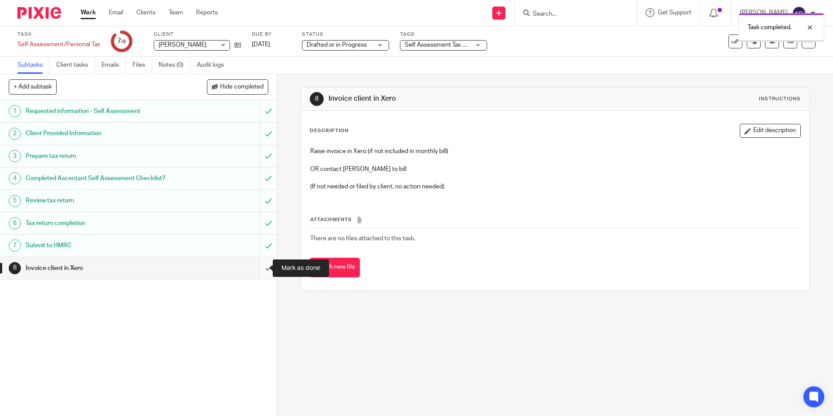
click at [262, 268] on input "submit" at bounding box center [138, 268] width 277 height 22
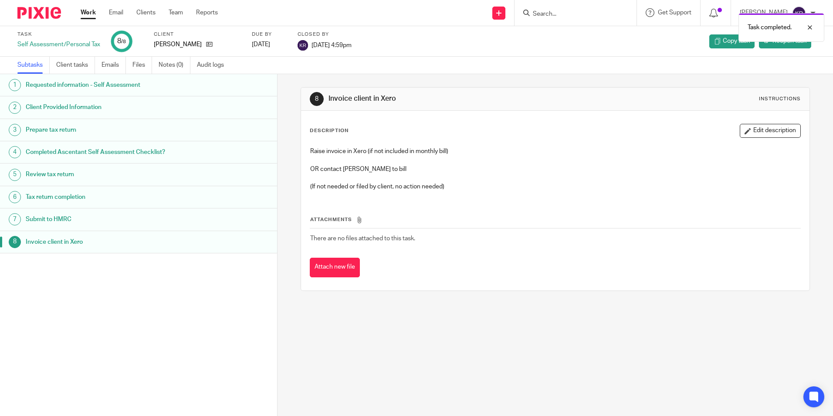
click at [90, 8] on div "Work Email Clients Team Reports Work Email Clients Team Reports Settings" at bounding box center [151, 13] width 159 height 26
